Goal: Task Accomplishment & Management: Manage account settings

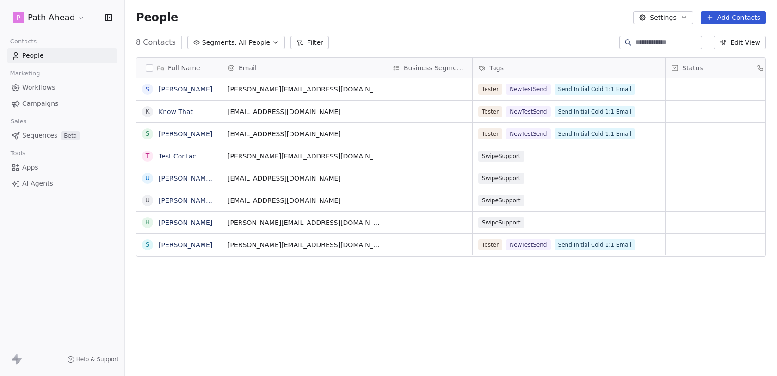
click at [41, 86] on span "Workflows" at bounding box center [38, 88] width 33 height 10
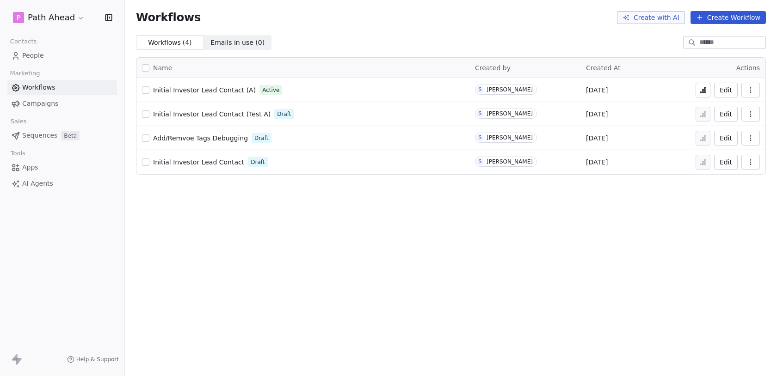
click at [187, 90] on span "Initial Investor Lead Contact (A)" at bounding box center [204, 89] width 103 height 7
click at [704, 88] on icon at bounding box center [702, 89] width 7 height 7
click at [214, 89] on span "Initial Investor Lead Contact (A)" at bounding box center [204, 89] width 103 height 7
click at [56, 52] on link "People" at bounding box center [62, 55] width 110 height 15
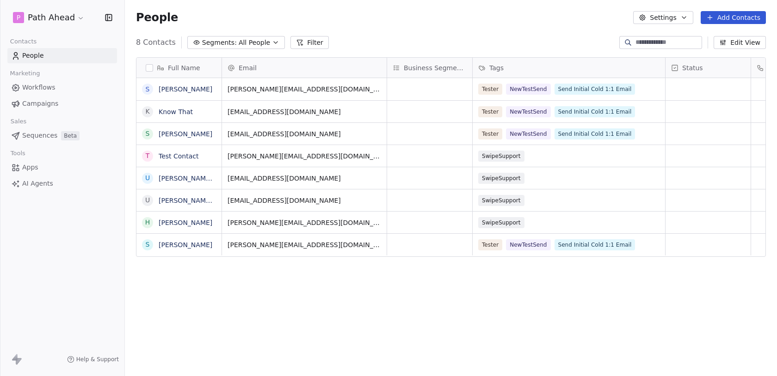
scroll to position [331, 652]
click at [38, 81] on link "Workflows" at bounding box center [62, 87] width 110 height 15
click at [195, 157] on link "Test Contact" at bounding box center [179, 156] width 40 height 7
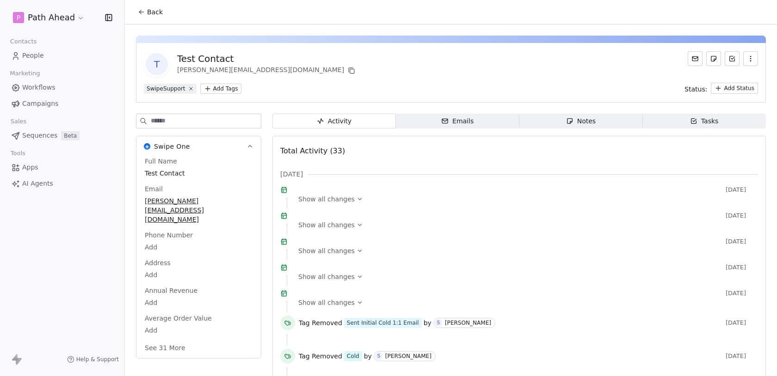
click at [222, 88] on html "P Path Ahead Contacts People Marketing Workflows Campaigns Sales Sequences Beta…" at bounding box center [388, 188] width 777 height 376
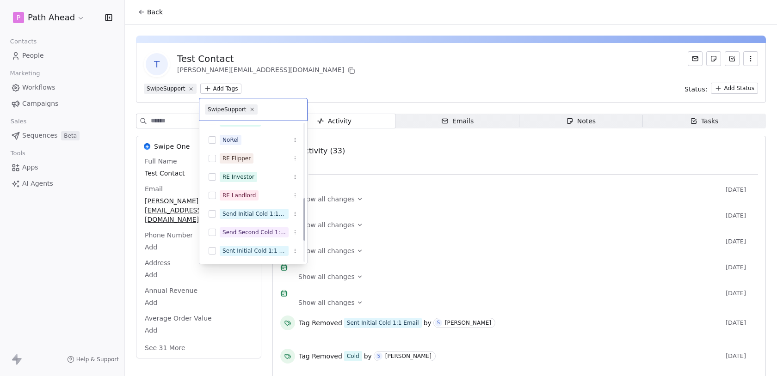
scroll to position [263, 0]
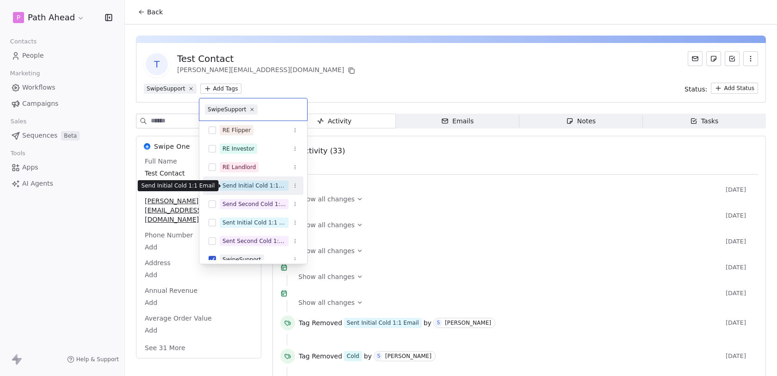
click at [252, 191] on span "Send Initial Cold 1:1 Email" at bounding box center [254, 186] width 69 height 10
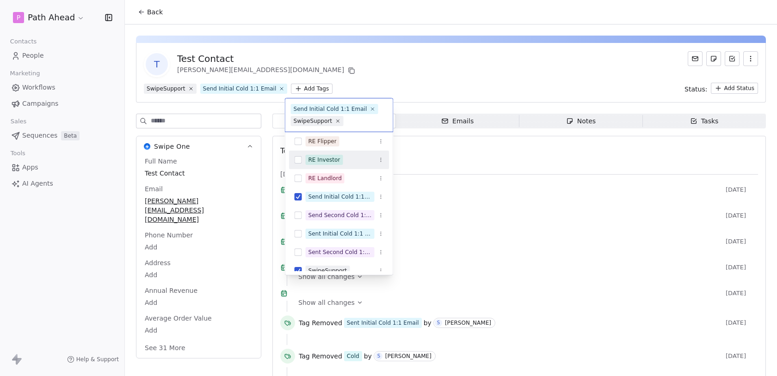
click at [395, 50] on html "P Path Ahead Contacts People Marketing Workflows Campaigns Sales Sequences Beta…" at bounding box center [388, 188] width 777 height 376
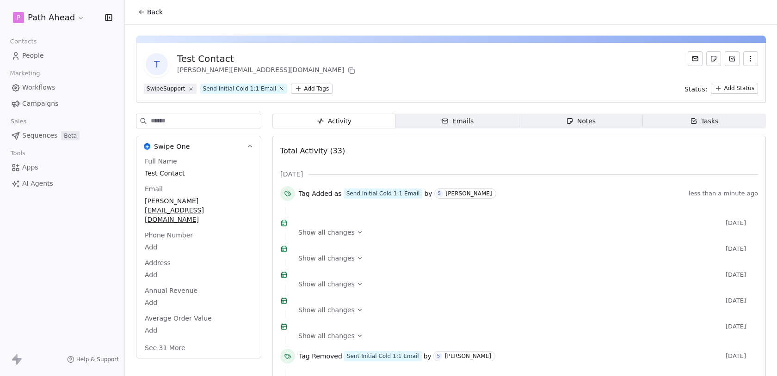
click at [346, 237] on span "Show all changes" at bounding box center [326, 232] width 56 height 9
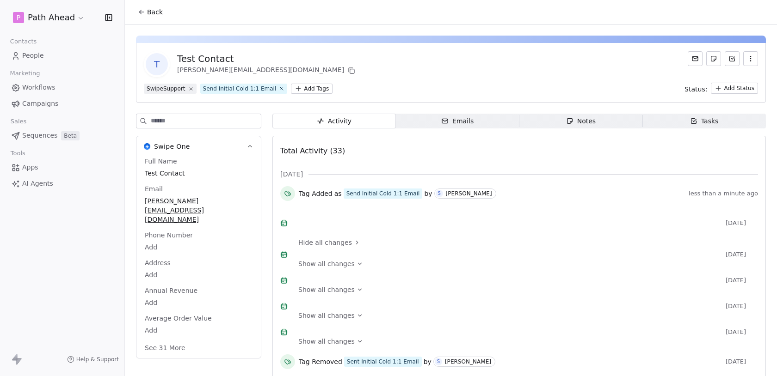
click at [340, 247] on span "Hide all changes" at bounding box center [325, 242] width 54 height 9
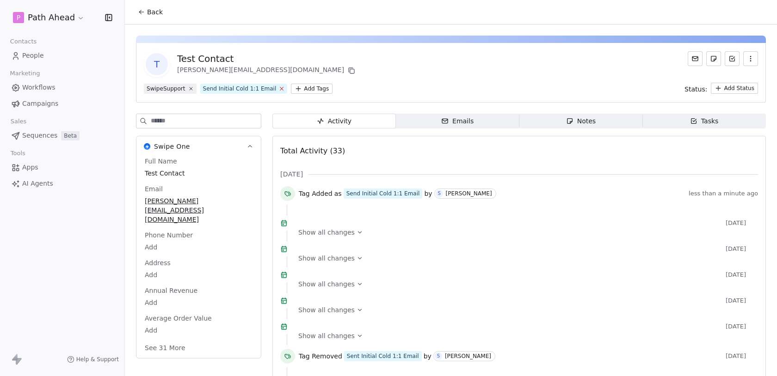
click at [279, 88] on icon at bounding box center [282, 89] width 6 height 6
click at [225, 89] on html "P Path Ahead Contacts People Marketing Workflows Campaigns Sales Sequences Beta…" at bounding box center [388, 188] width 777 height 376
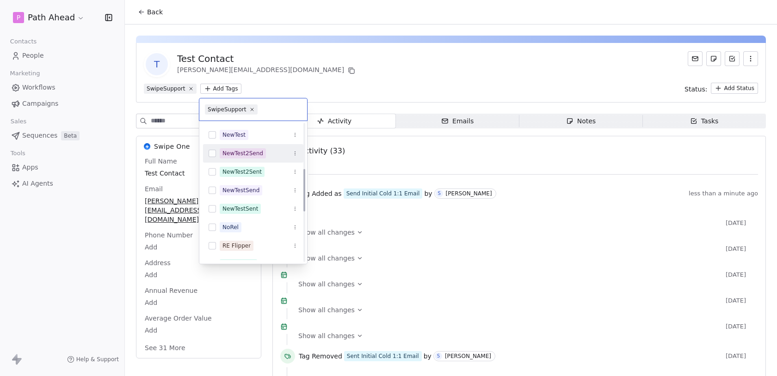
scroll to position [151, 0]
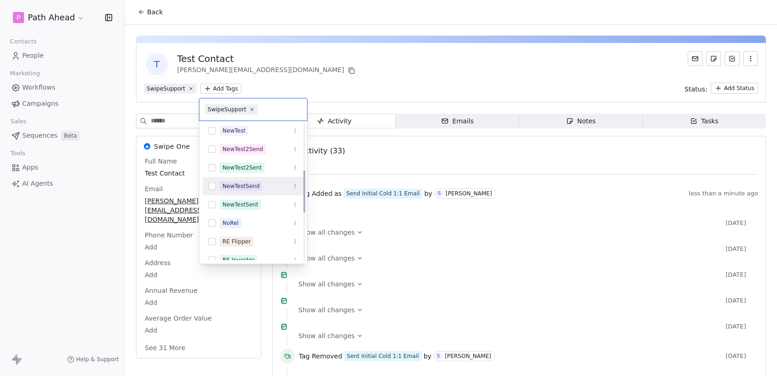
click at [240, 181] on span "NewTestSend" at bounding box center [241, 186] width 43 height 10
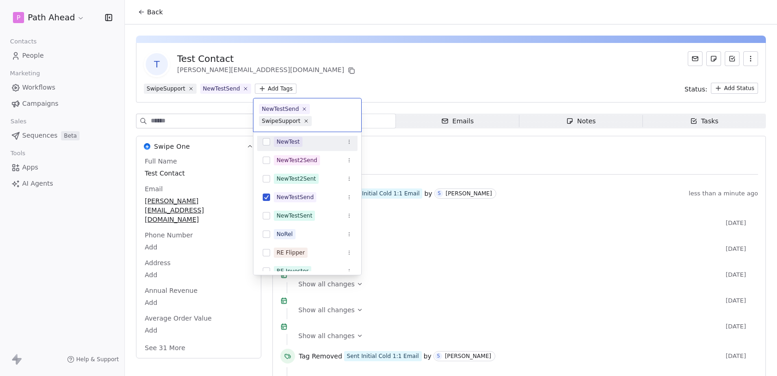
click at [356, 59] on html "P Path Ahead Contacts People Marketing Workflows Campaigns Sales Sequences Beta…" at bounding box center [388, 188] width 777 height 376
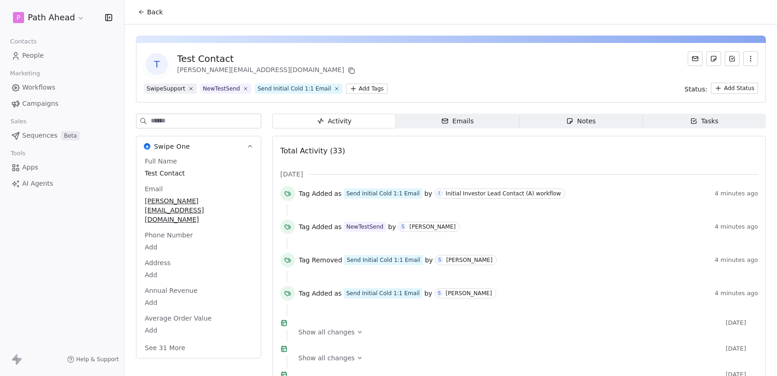
click at [46, 92] on link "Workflows" at bounding box center [62, 87] width 110 height 15
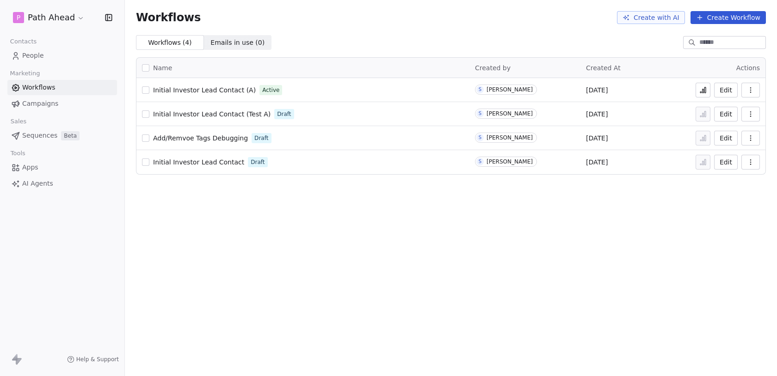
click at [209, 88] on span "Initial Investor Lead Contact (A)" at bounding box center [204, 89] width 103 height 7
click at [702, 89] on icon at bounding box center [702, 91] width 1 height 4
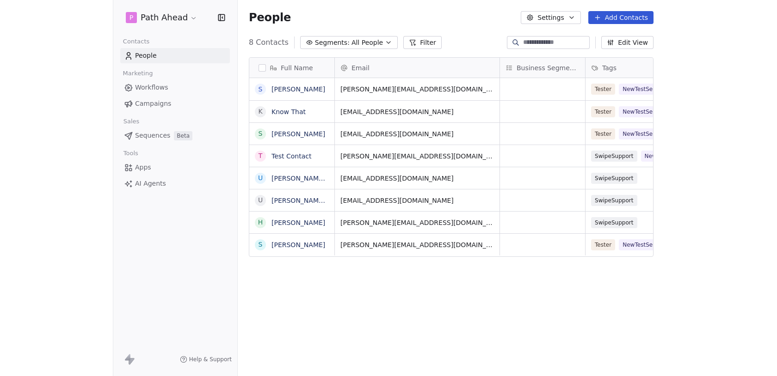
scroll to position [331, 427]
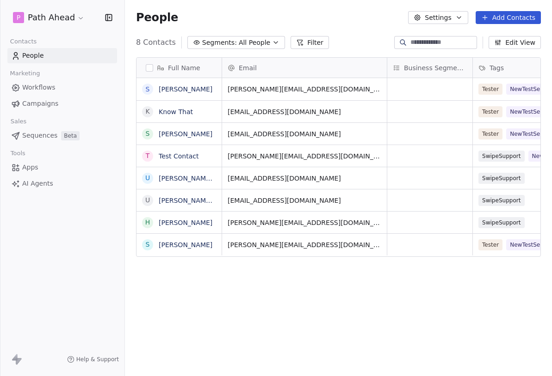
click at [67, 18] on html "P Path Ahead Contacts People Marketing Workflows Campaigns Sales Sequences Beta…" at bounding box center [276, 188] width 552 height 376
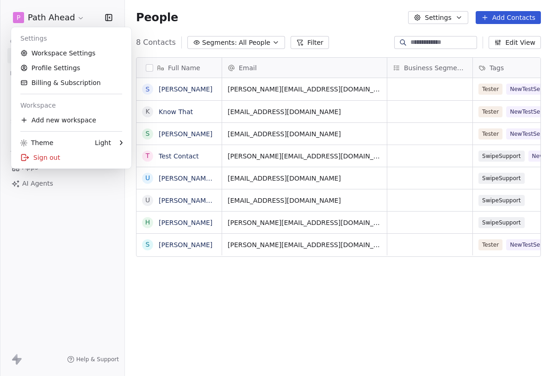
click at [67, 18] on html "P Path Ahead Contacts People Marketing Workflows Campaigns Sales Sequences Beta…" at bounding box center [276, 188] width 552 height 376
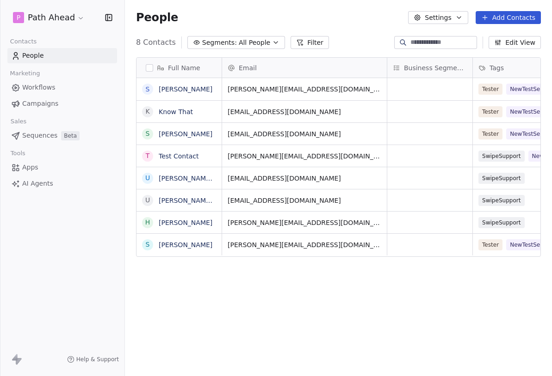
click at [67, 18] on html "P Path Ahead Contacts People Marketing Workflows Campaigns Sales Sequences Beta…" at bounding box center [276, 188] width 552 height 376
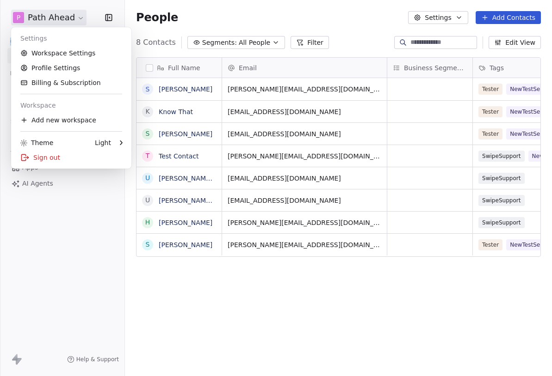
click at [67, 18] on html "P Path Ahead Contacts People Marketing Workflows Campaigns Sales Sequences Beta…" at bounding box center [276, 188] width 552 height 376
click at [205, 287] on html "P Path Ahead Contacts People Marketing Workflows Campaigns Sales Sequences Beta…" at bounding box center [276, 188] width 552 height 376
click at [46, 13] on html "P Path Ahead Contacts People Marketing Workflows Campaigns Sales Sequences Beta…" at bounding box center [276, 188] width 552 height 376
click at [59, 49] on link "Workspace Settings" at bounding box center [71, 53] width 113 height 15
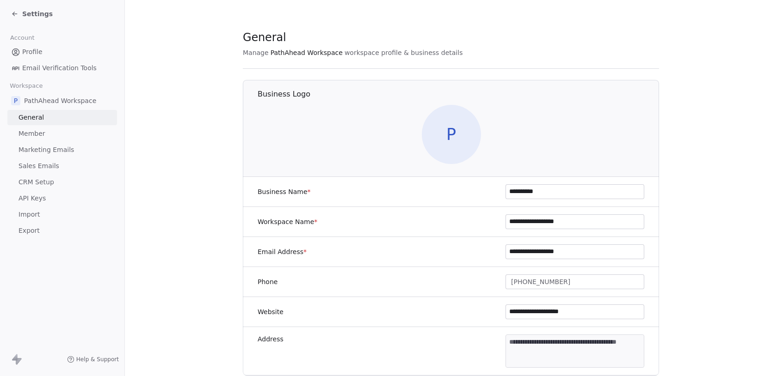
click at [31, 18] on span "Settings" at bounding box center [37, 13] width 31 height 9
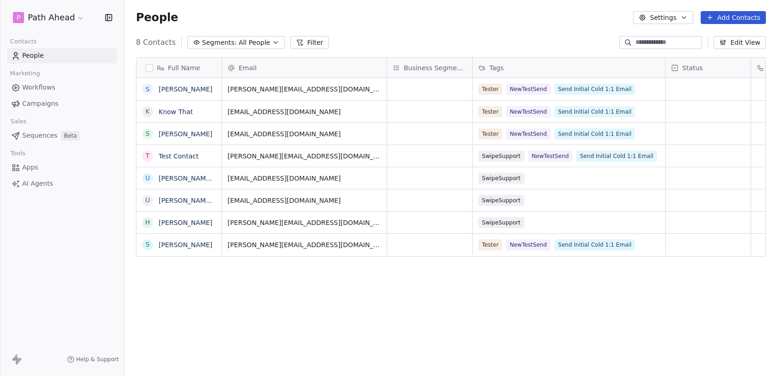
scroll to position [331, 652]
click at [35, 14] on html "P Path Ahead Contacts People Marketing Workflows Campaigns Sales Sequences Beta…" at bounding box center [388, 188] width 777 height 376
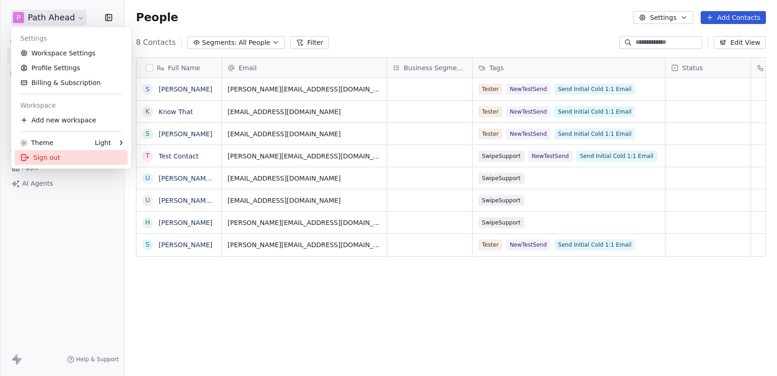
click at [68, 154] on div "Sign out" at bounding box center [71, 157] width 113 height 15
click at [48, 21] on html "P Path Ahead Contacts People Marketing Workflows Campaigns Sales Sequences Beta…" at bounding box center [388, 188] width 777 height 376
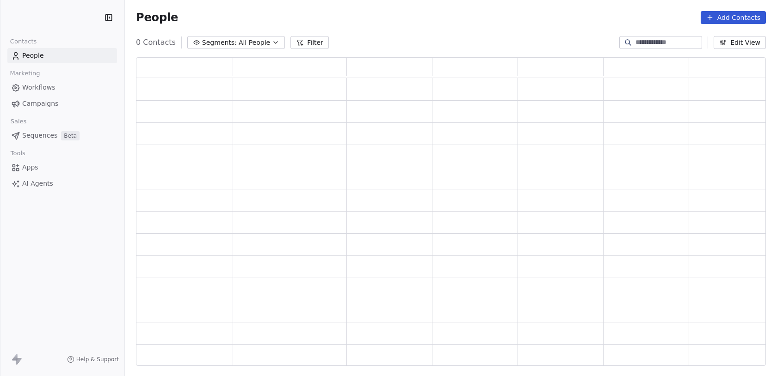
scroll to position [309, 630]
